Goal: Task Accomplishment & Management: Manage account settings

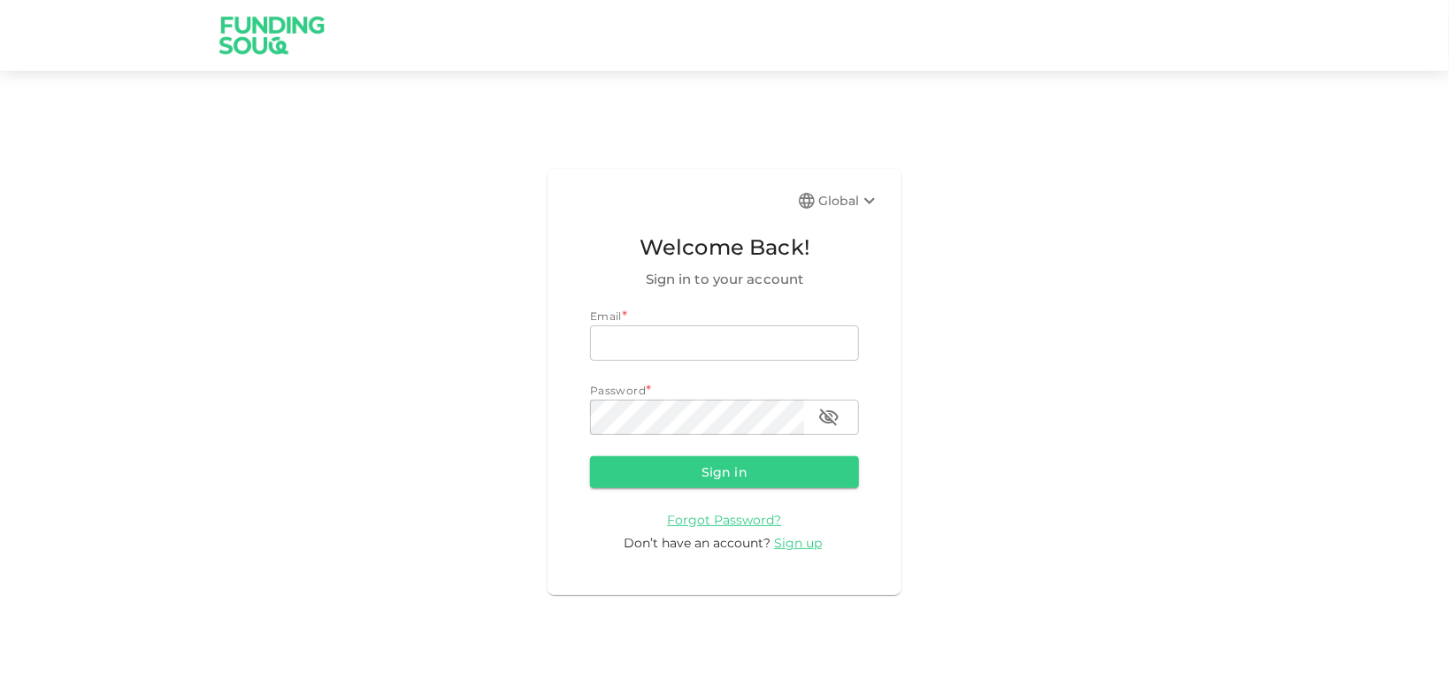
click at [727, 349] on input "email" at bounding box center [724, 343] width 269 height 35
type input "[EMAIL_ADDRESS][DOMAIN_NAME]"
click at [590, 457] on button "Sign in" at bounding box center [724, 473] width 269 height 32
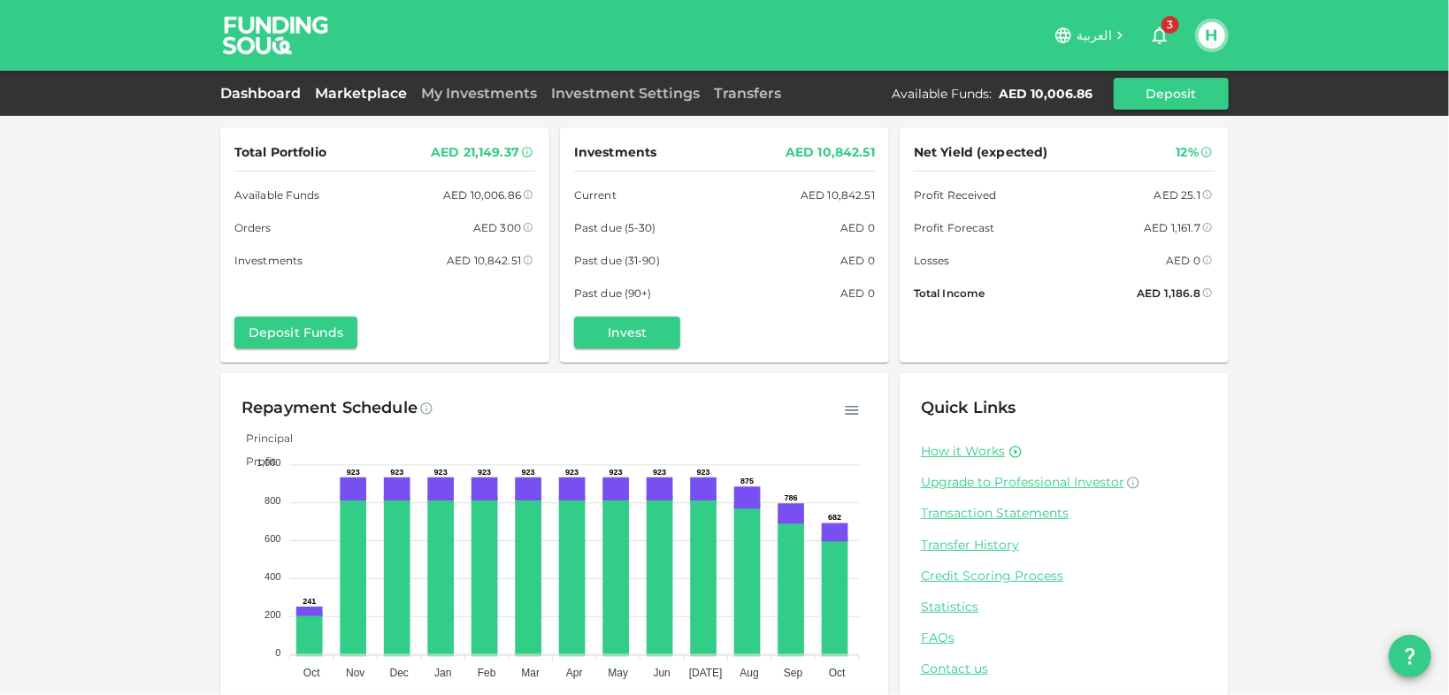
click at [370, 98] on link "Marketplace" at bounding box center [361, 93] width 106 height 17
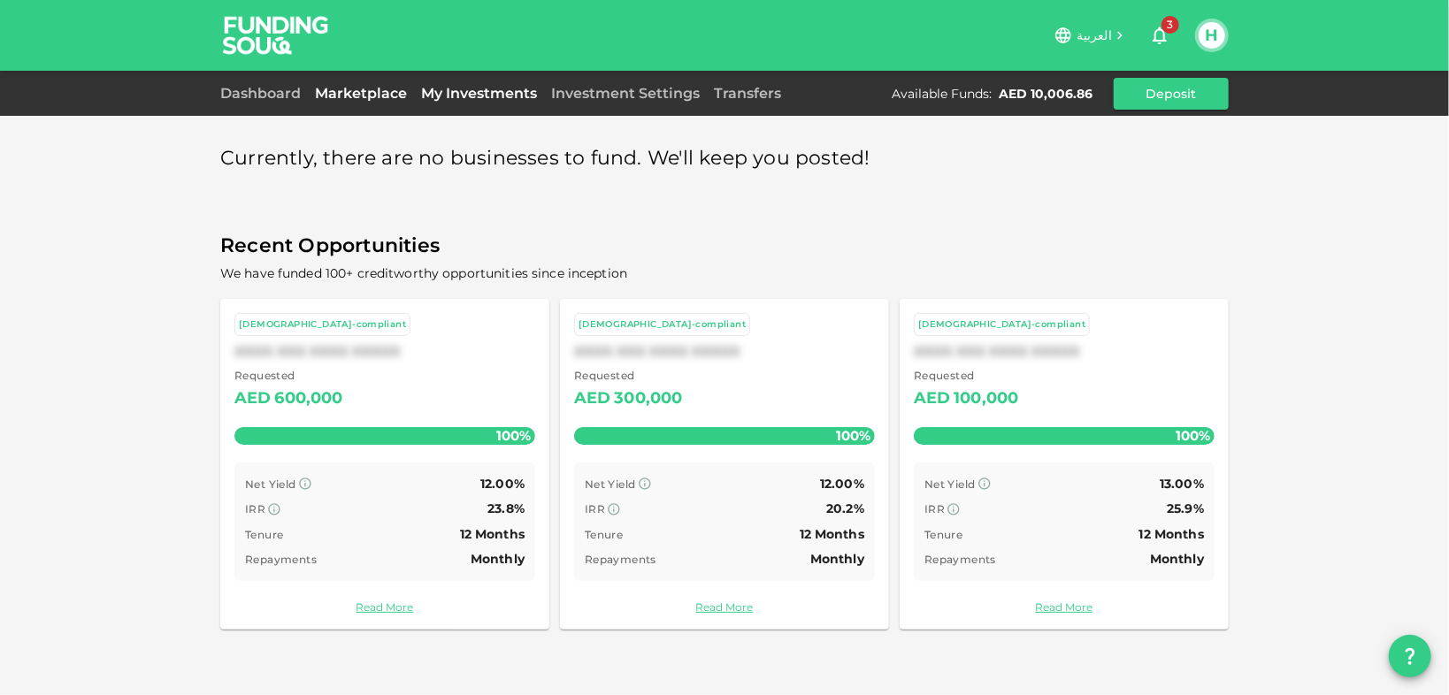
click at [449, 89] on link "My Investments" at bounding box center [479, 93] width 130 height 17
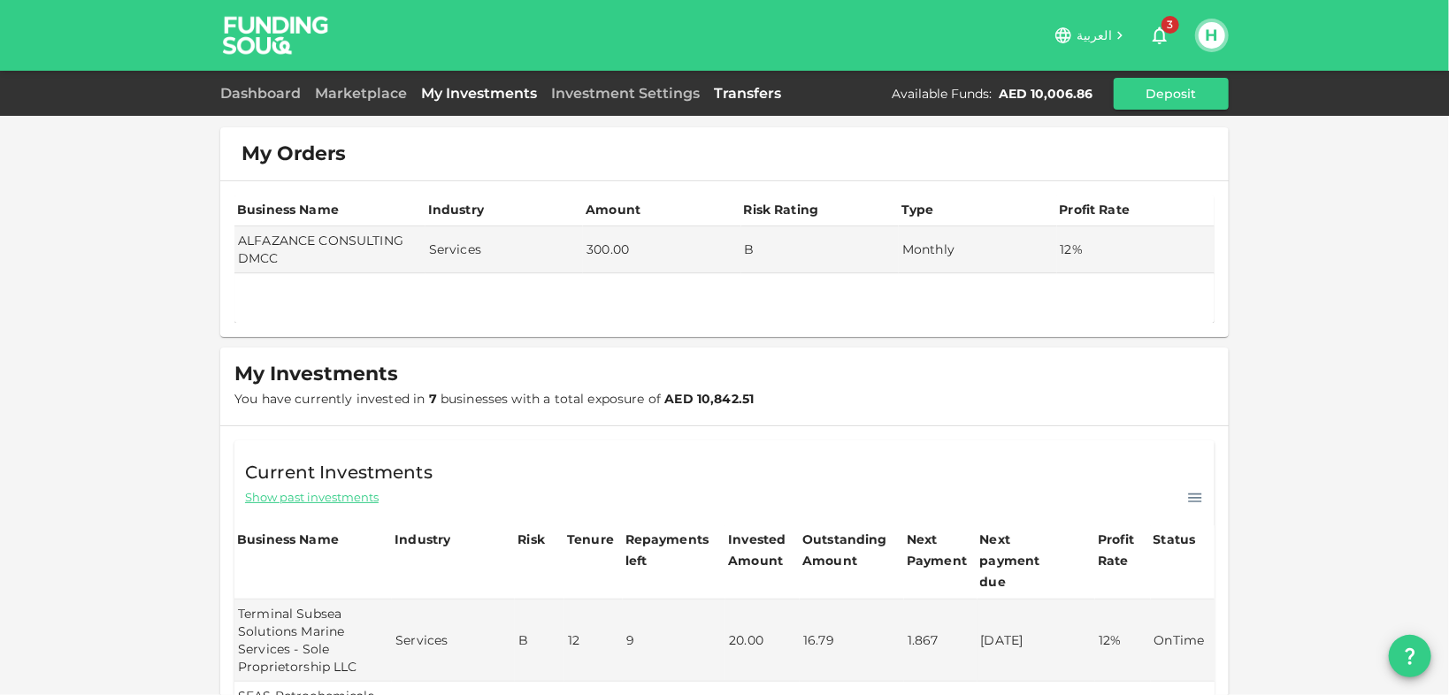
click at [763, 94] on link "Transfers" at bounding box center [747, 93] width 81 height 17
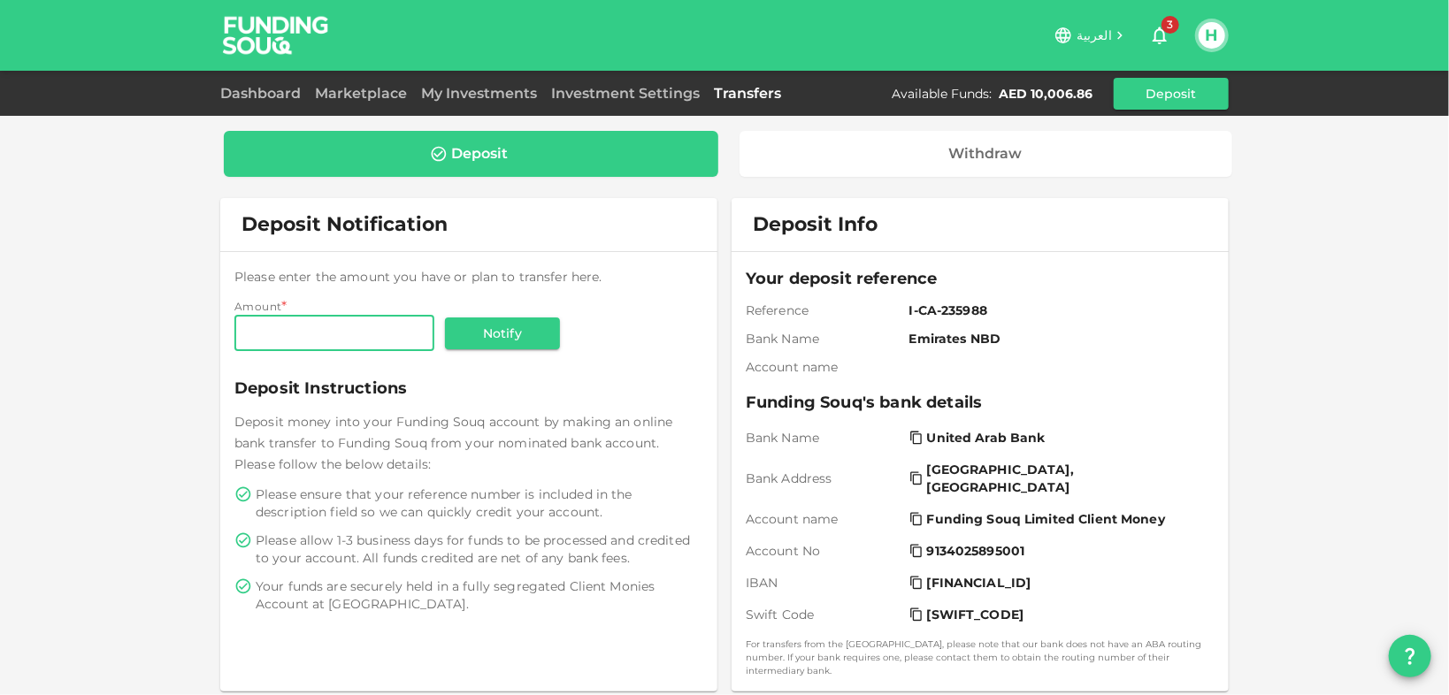
scroll to position [386, 0]
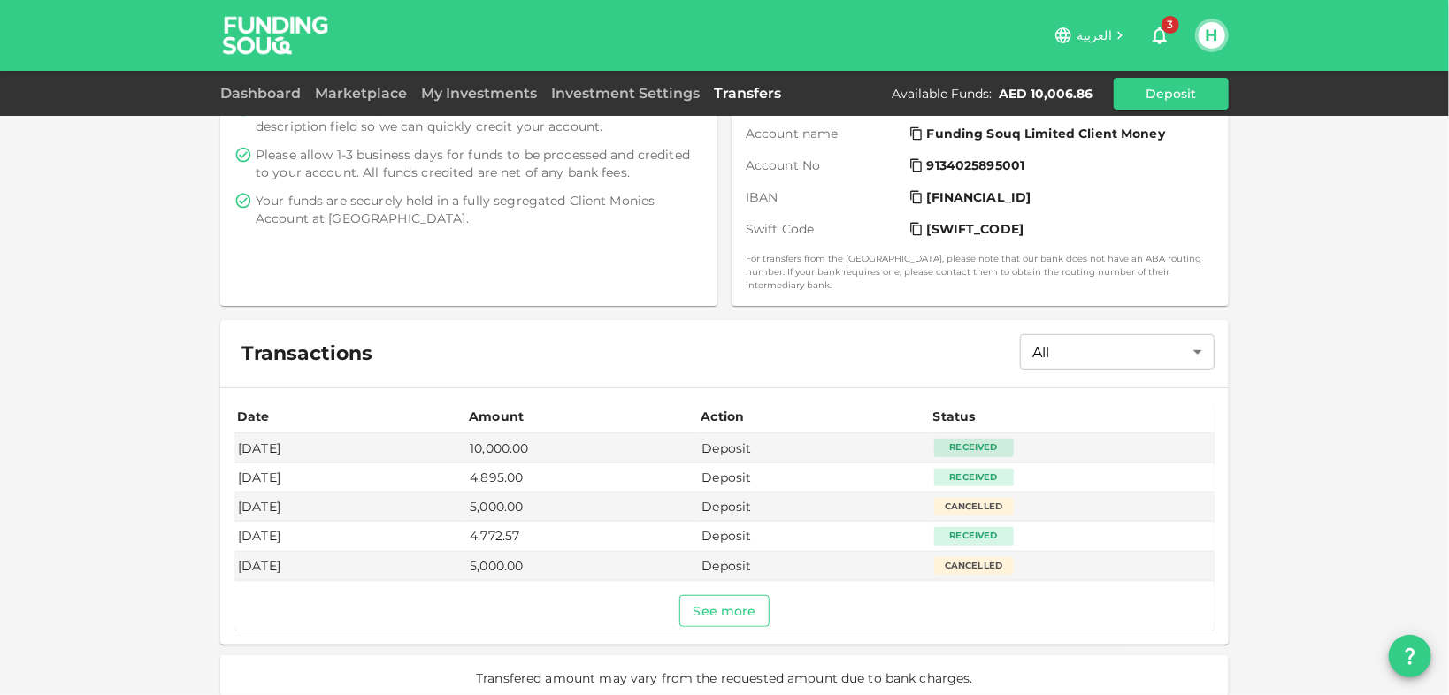
click at [743, 601] on button "See more" at bounding box center [725, 611] width 91 height 32
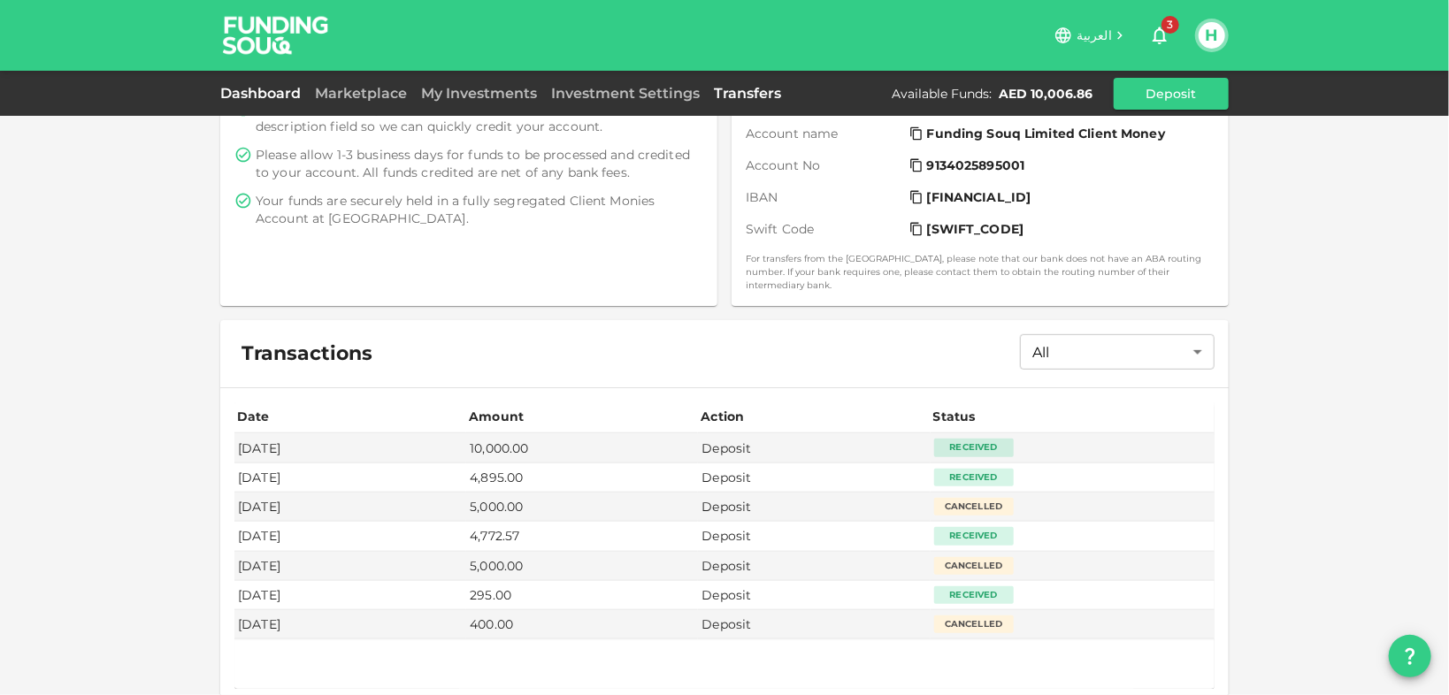
click at [280, 96] on link "Dashboard" at bounding box center [264, 93] width 88 height 17
